Goal: Task Accomplishment & Management: Use online tool/utility

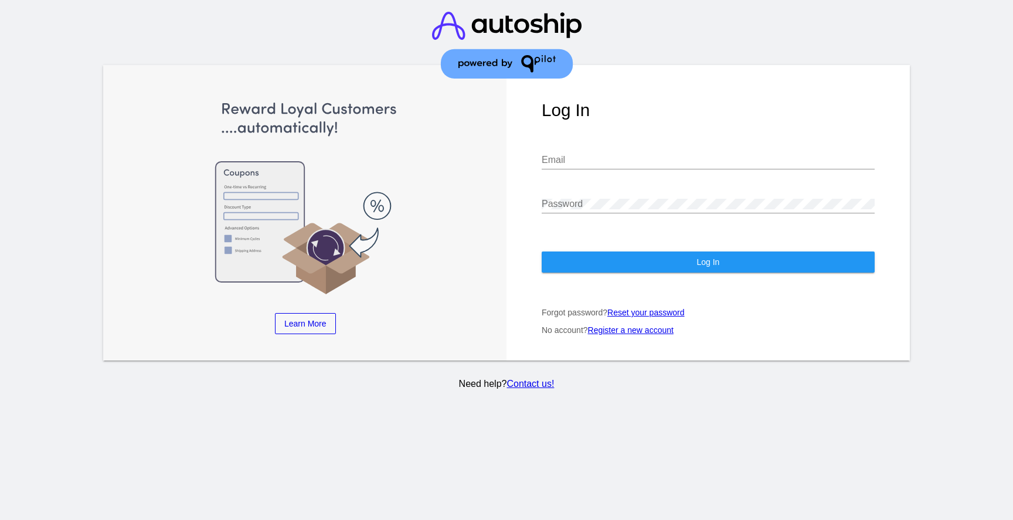
type input "[EMAIL_ADDRESS][DOMAIN_NAME]"
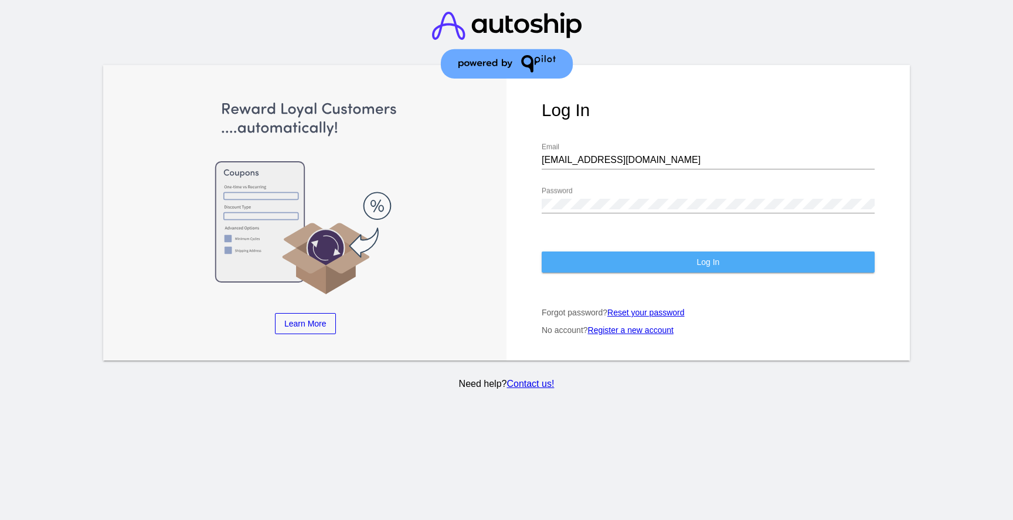
click at [628, 256] on button "Log In" at bounding box center [707, 261] width 333 height 21
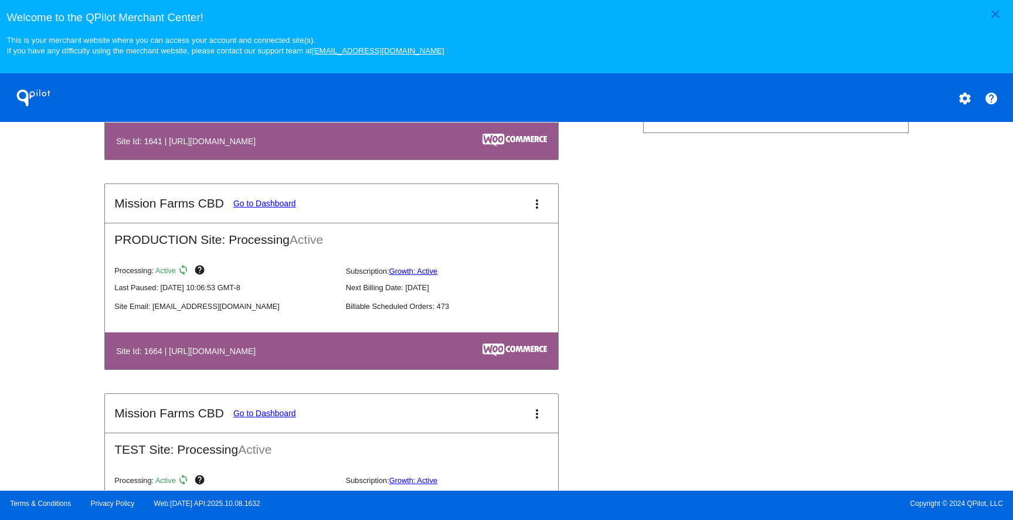
scroll to position [573, 0]
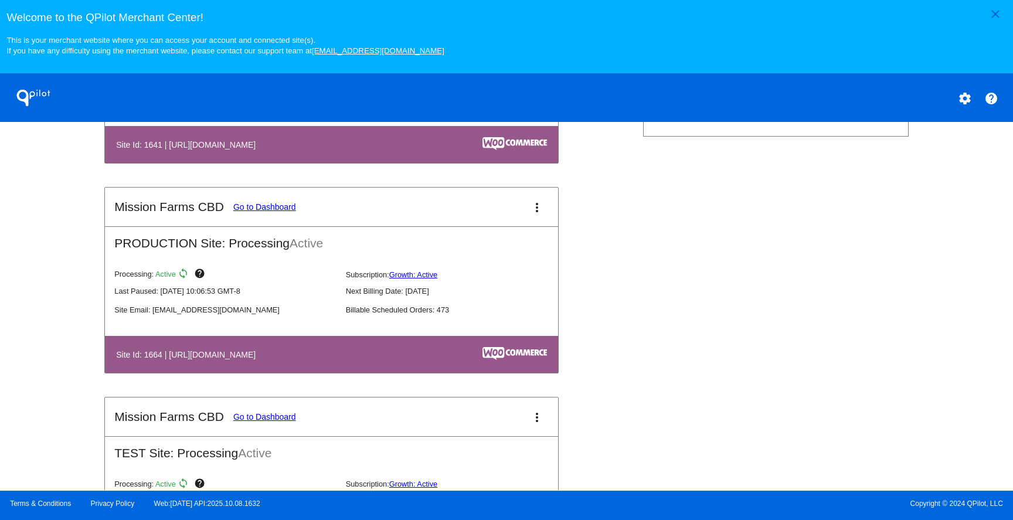
click at [263, 212] on link "Go to Dashboard" at bounding box center [264, 206] width 63 height 9
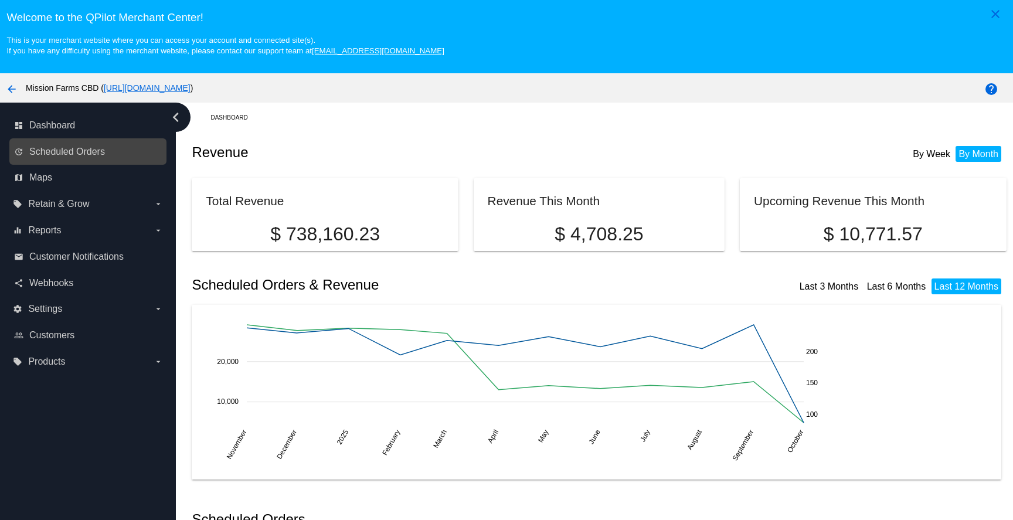
click at [111, 157] on link "update Scheduled Orders" at bounding box center [88, 151] width 149 height 19
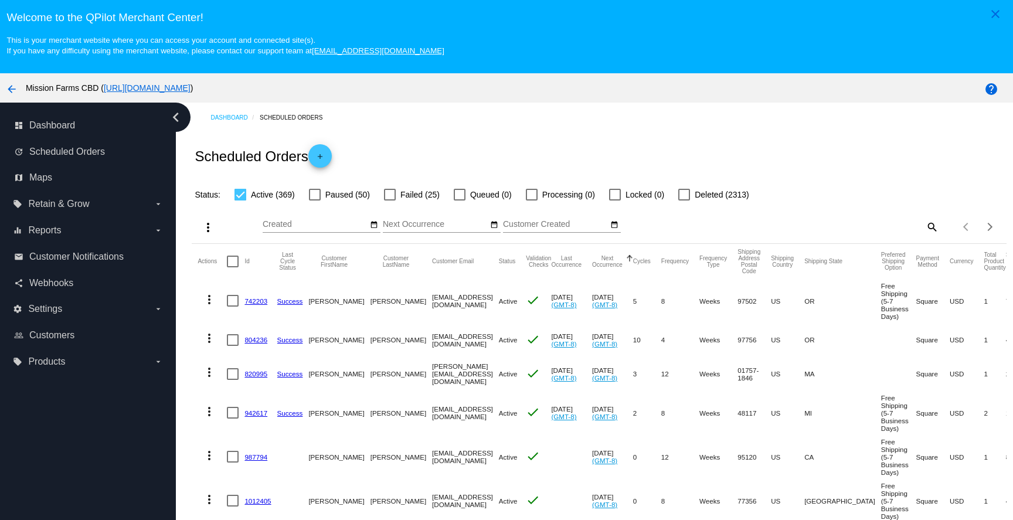
click at [205, 233] on mat-icon "more_vert" at bounding box center [208, 227] width 14 height 14
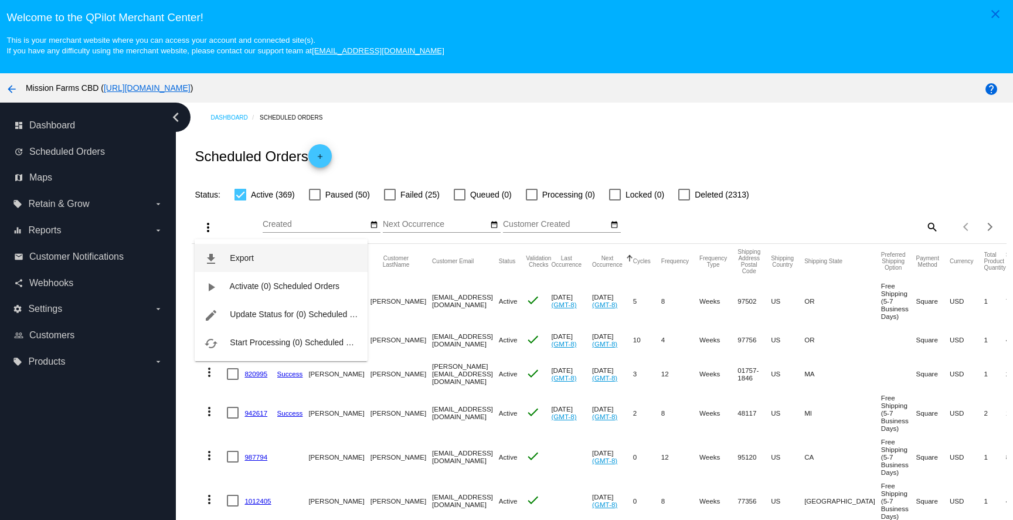
click at [226, 267] on button "file_download Export" at bounding box center [281, 258] width 173 height 28
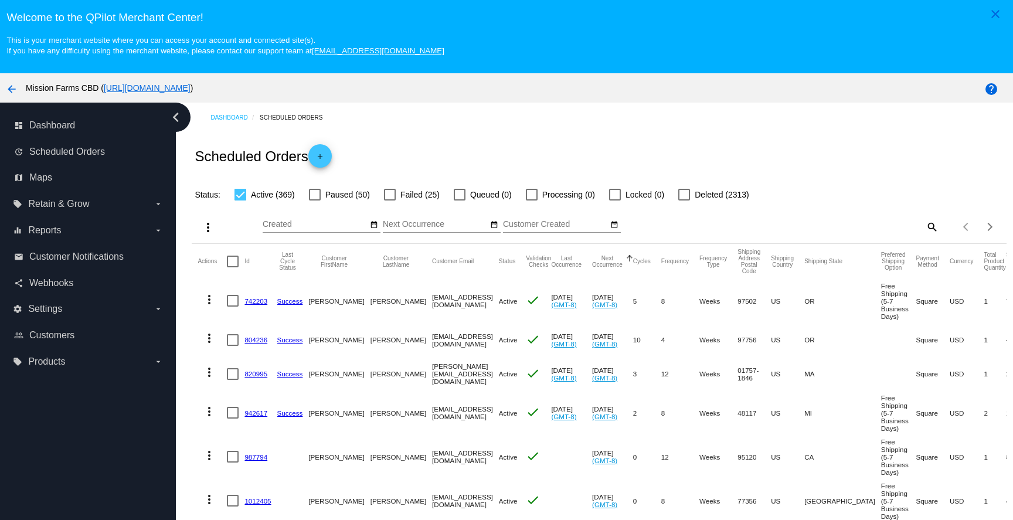
click at [203, 233] on mat-icon "more_vert" at bounding box center [208, 227] width 14 height 14
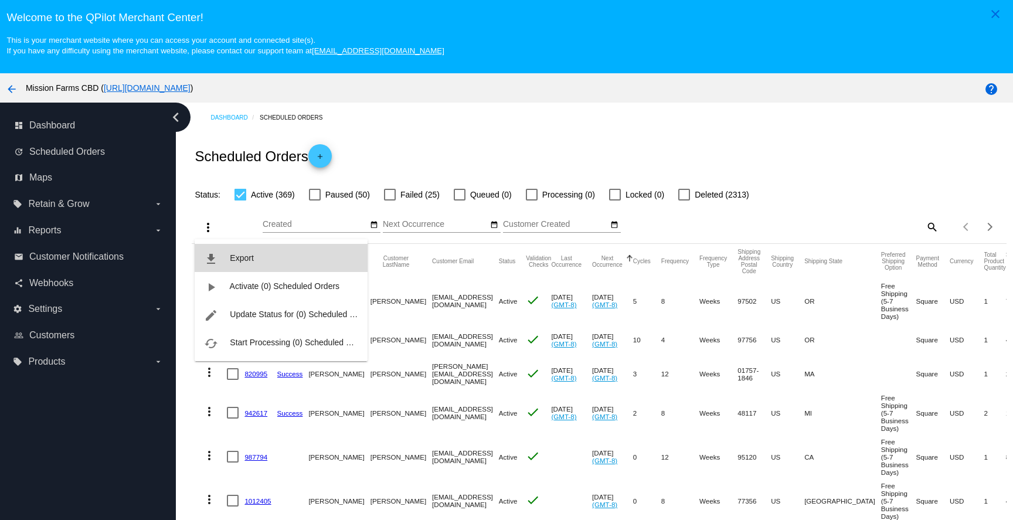
click at [244, 258] on span "Export" at bounding box center [241, 257] width 23 height 9
